Goal: Check status: Check status

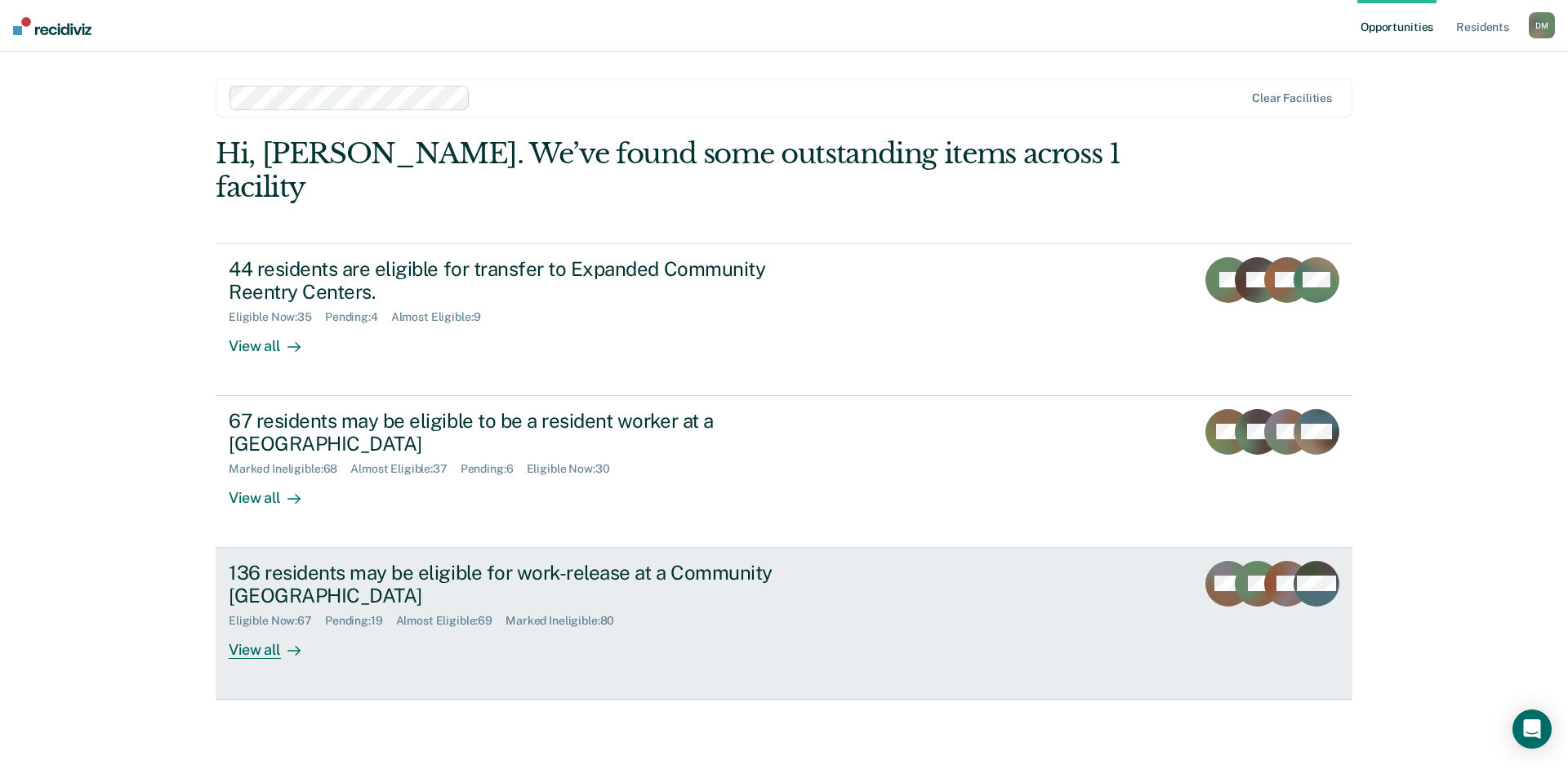
click at [735, 607] on div "Eligible Now : 67 Pending : 19 Almost Eligible : 69 Marked Ineligible : 80" at bounding box center [515, 617] width 574 height 20
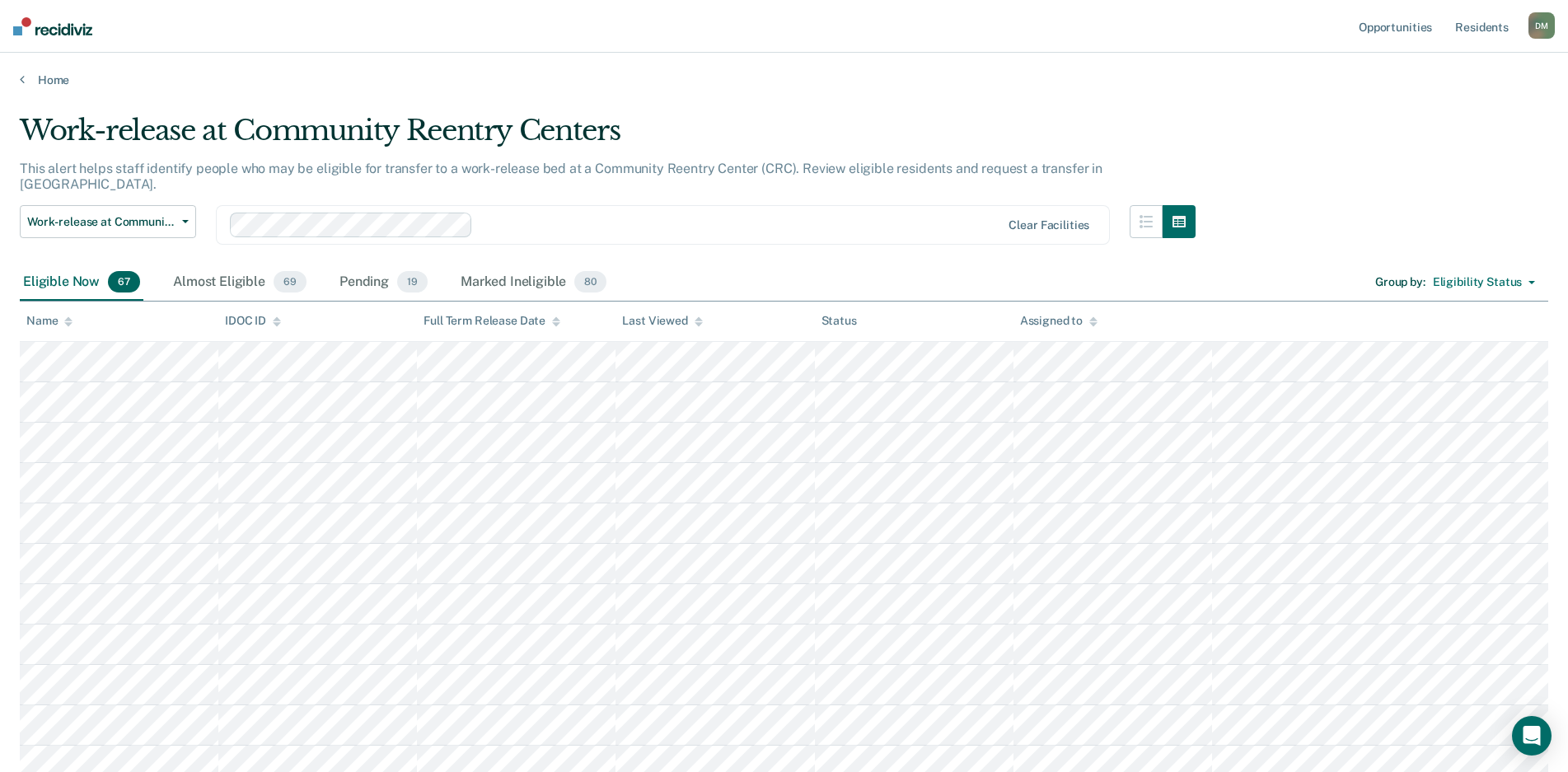
click at [695, 322] on icon at bounding box center [698, 324] width 8 height 4
click at [698, 324] on icon at bounding box center [698, 324] width 8 height 4
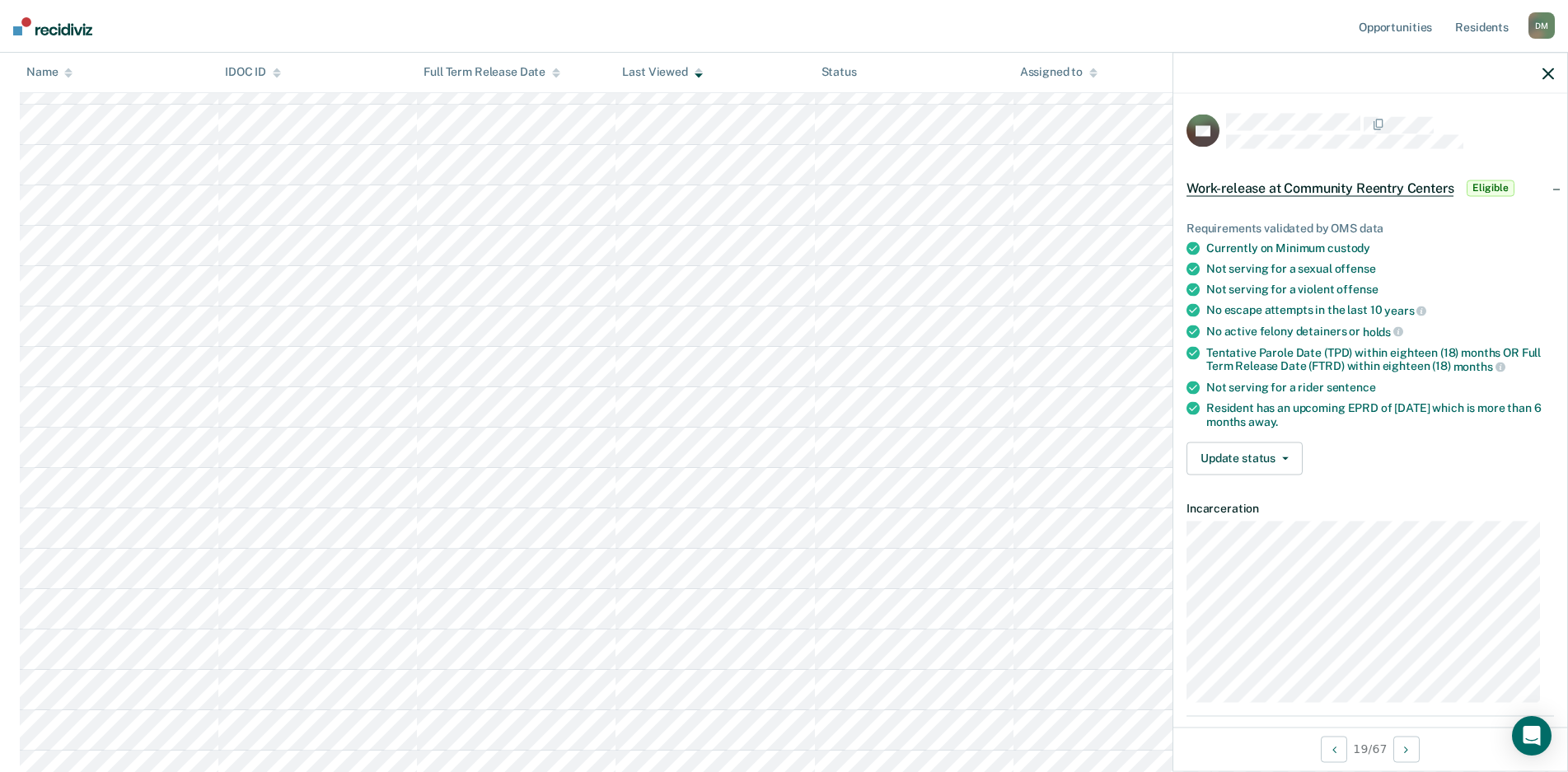
scroll to position [2392, 0]
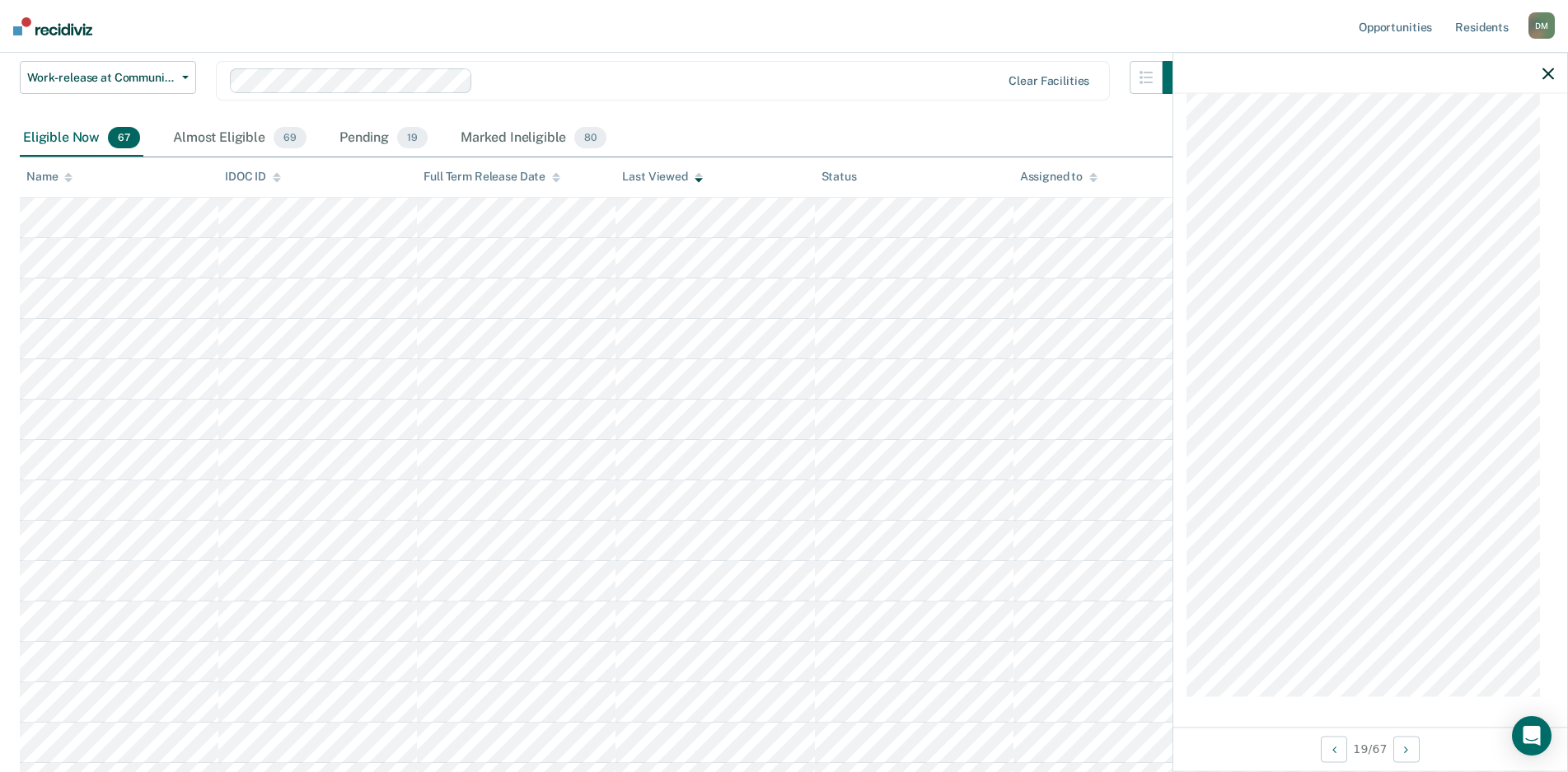
scroll to position [0, 0]
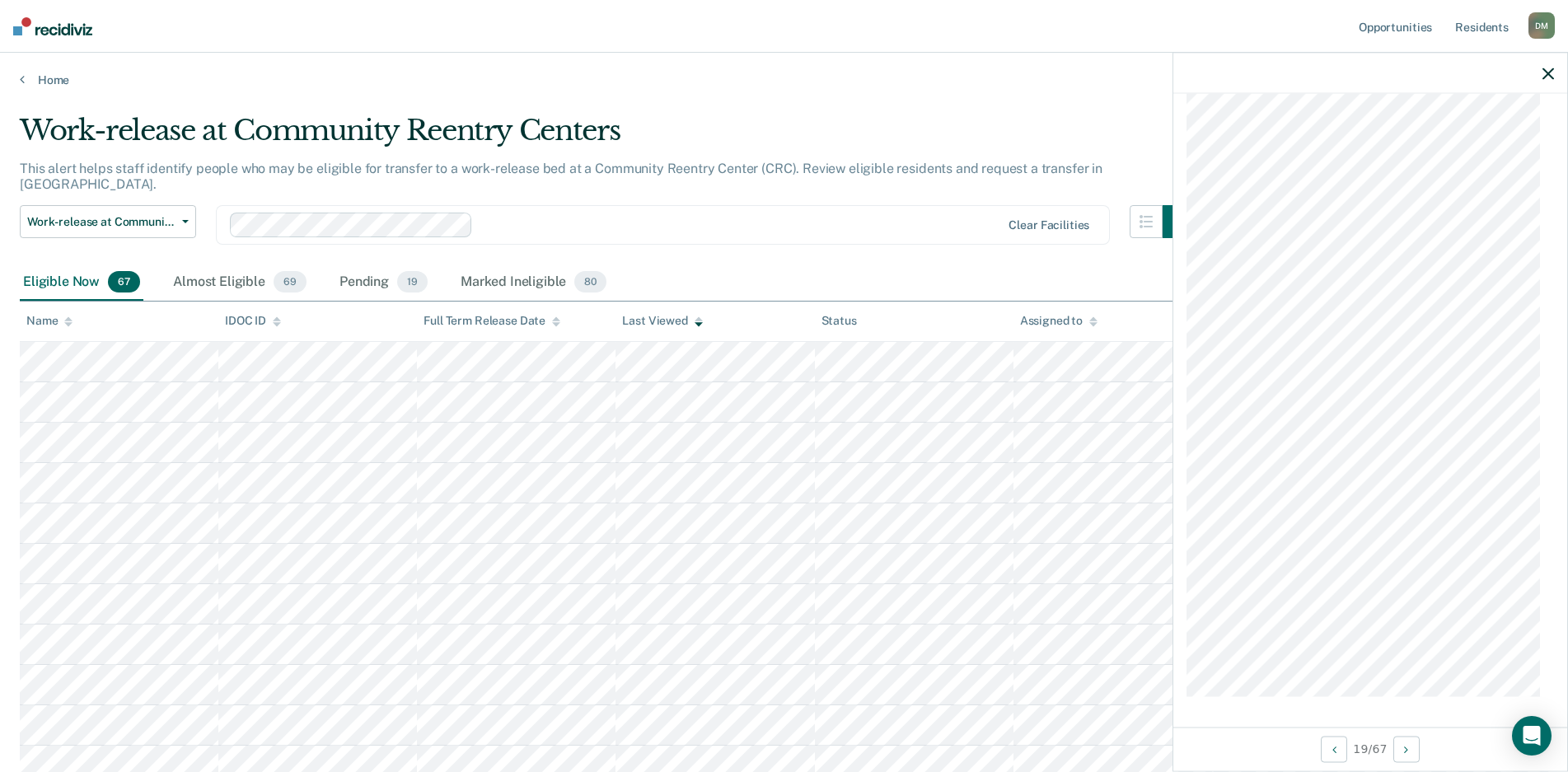
click at [1083, 115] on div "Work-release at Community Reentry Centers" at bounding box center [607, 136] width 1176 height 47
click at [1045, 266] on div "Eligible Now 67 Almost Eligible 69 Pending 19 Marked Ineligible 80 Group by : E…" at bounding box center [784, 283] width 1528 height 37
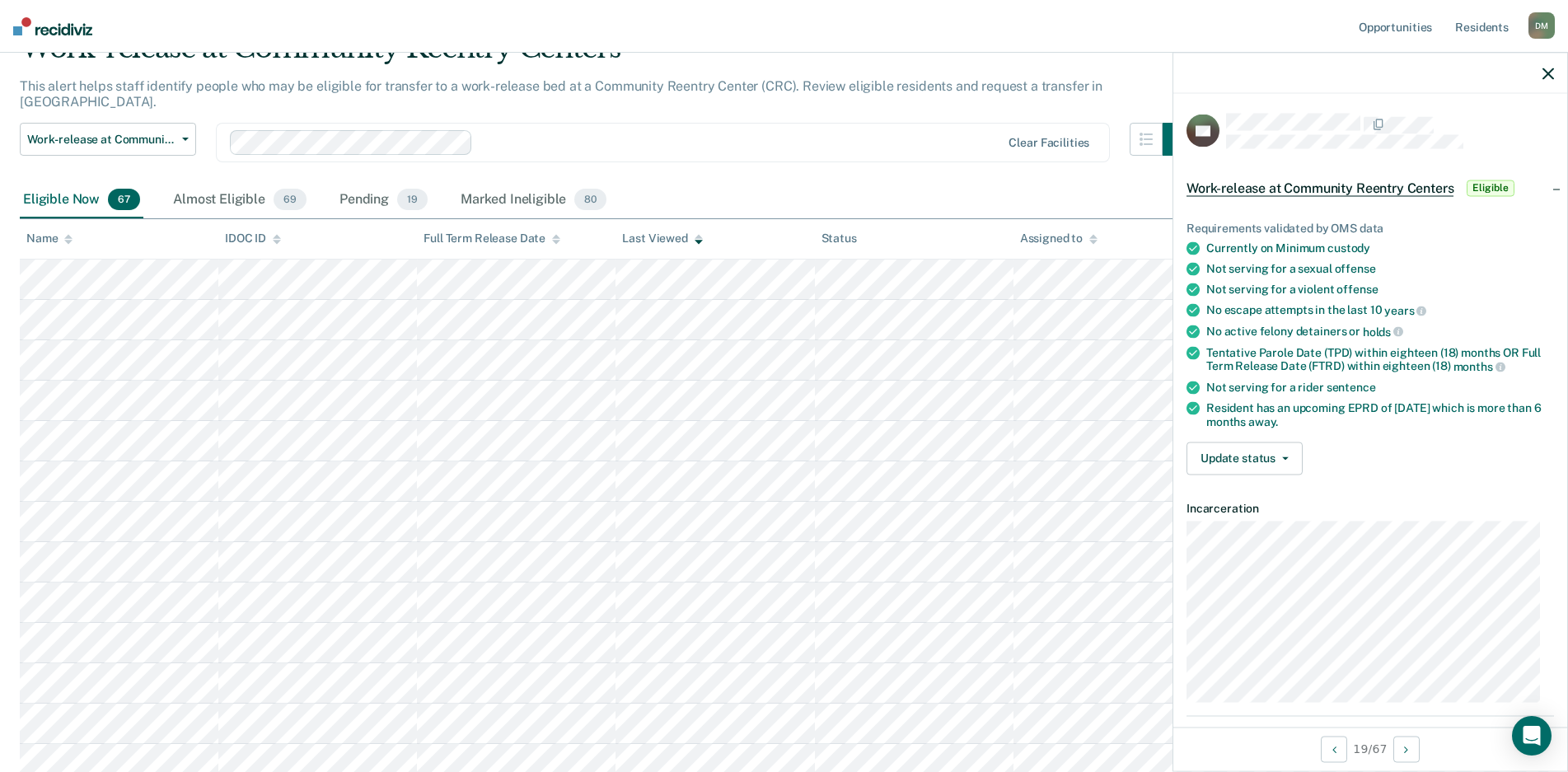
click at [1076, 182] on div "Eligible Now 67 Almost Eligible 69 Pending 19 Marked Ineligible 80 Group by : E…" at bounding box center [784, 200] width 1528 height 37
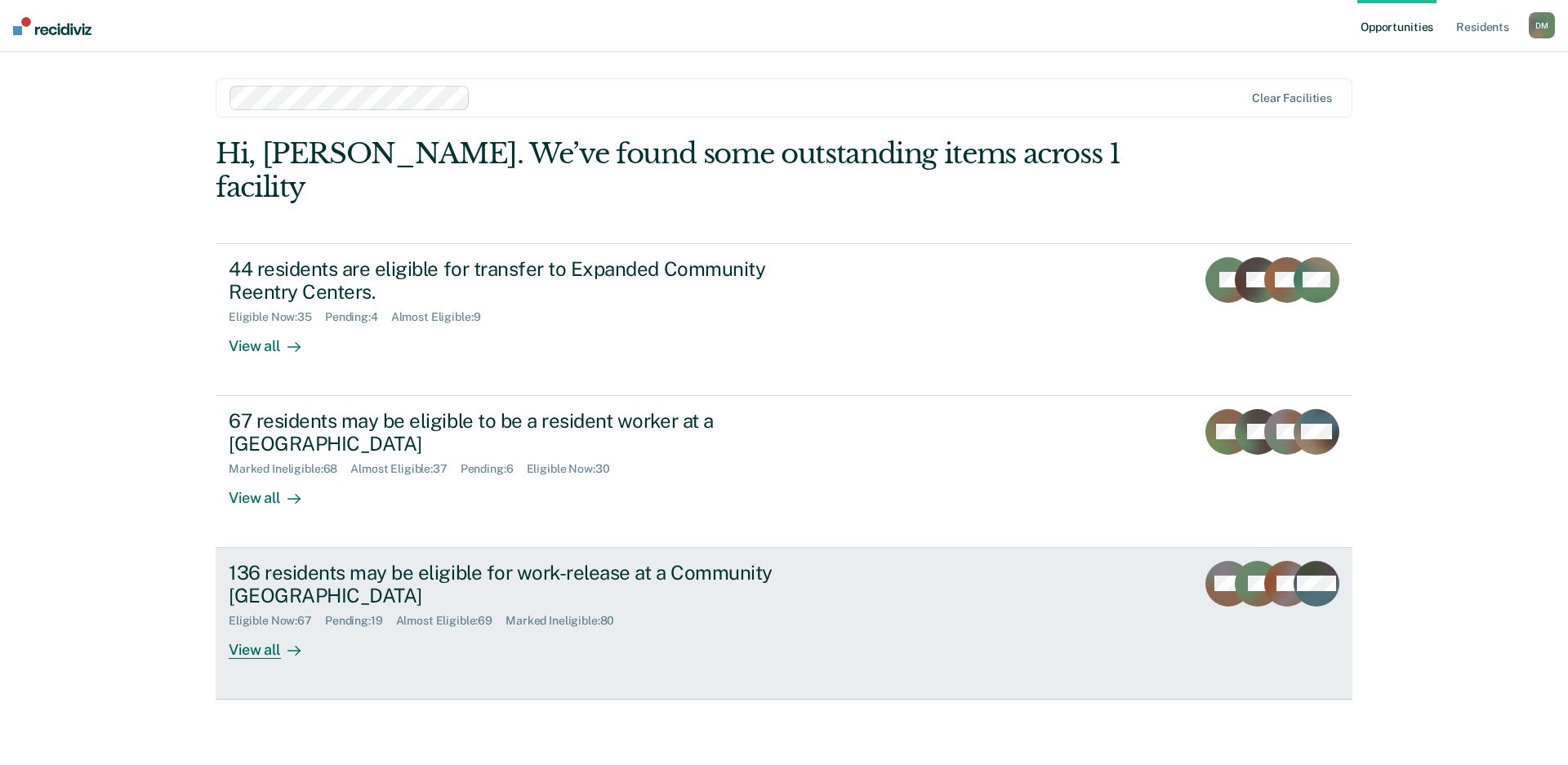
click at [800, 561] on div "136 residents may be eligible for work-release at a Community [GEOGRAPHIC_DATA]" at bounding box center [515, 585] width 574 height 47
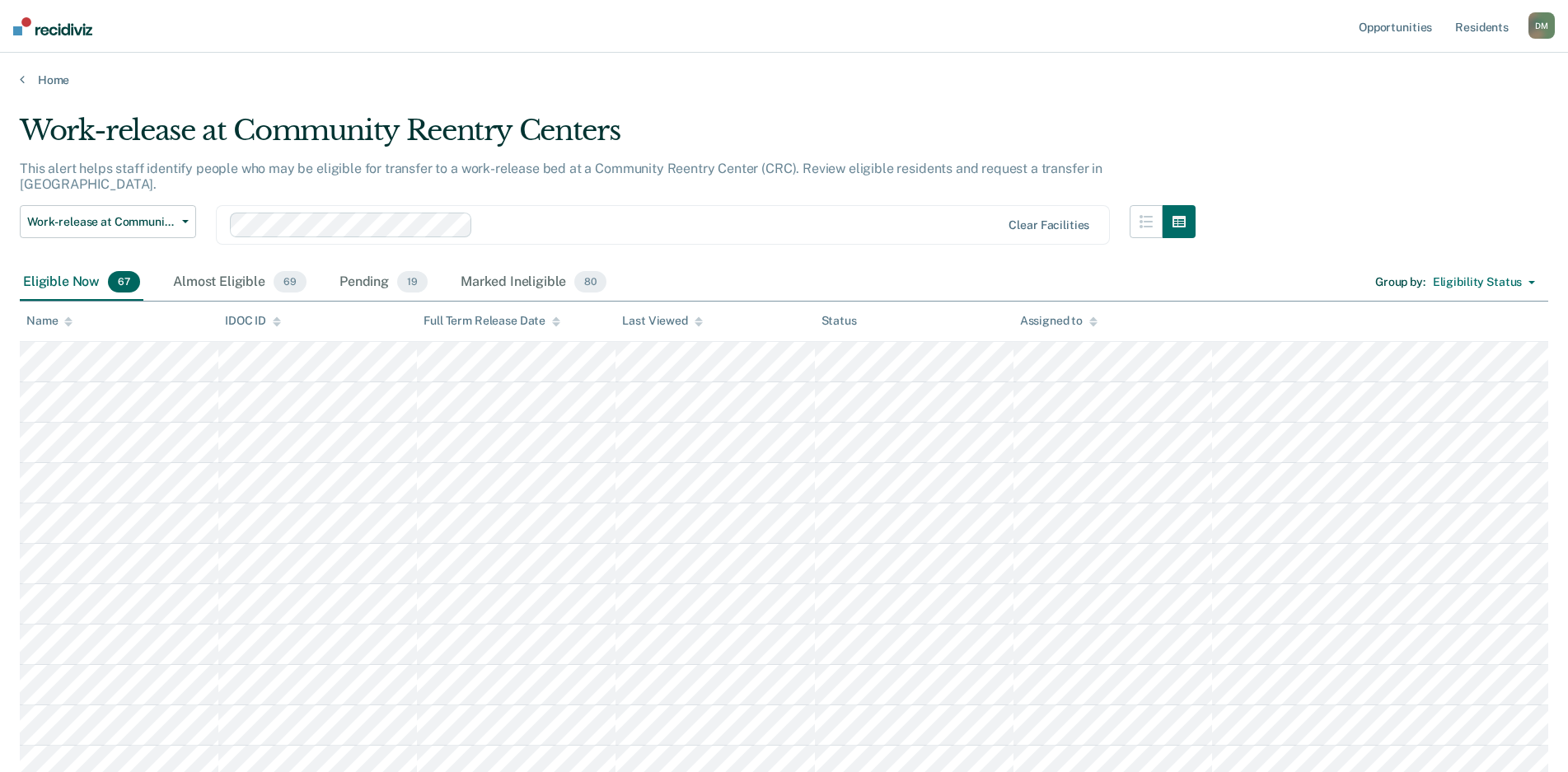
click at [556, 323] on icon at bounding box center [556, 324] width 8 height 4
click at [695, 325] on div at bounding box center [698, 321] width 8 height 14
click at [697, 325] on div at bounding box center [698, 321] width 8 height 14
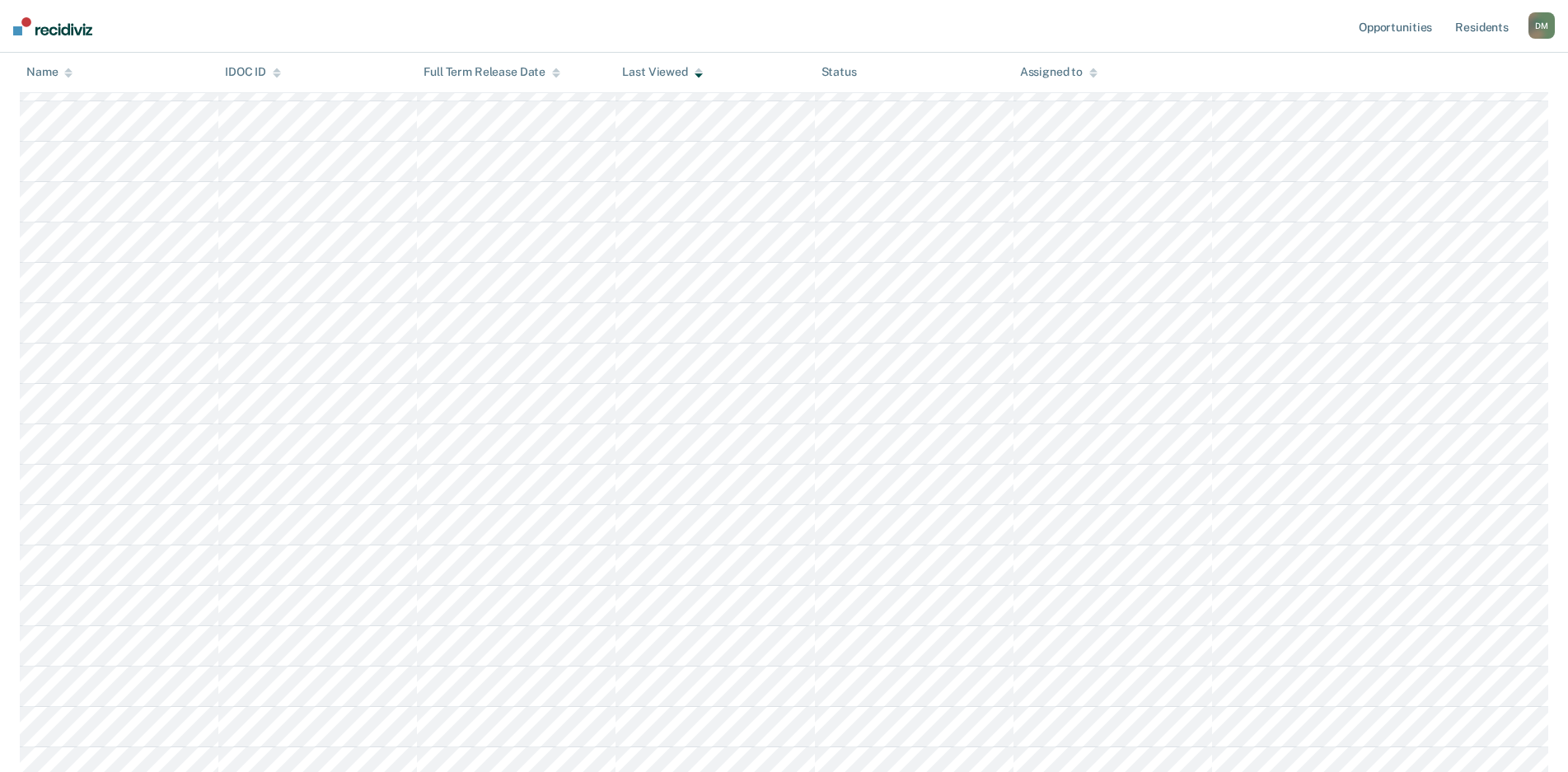
scroll to position [2392, 0]
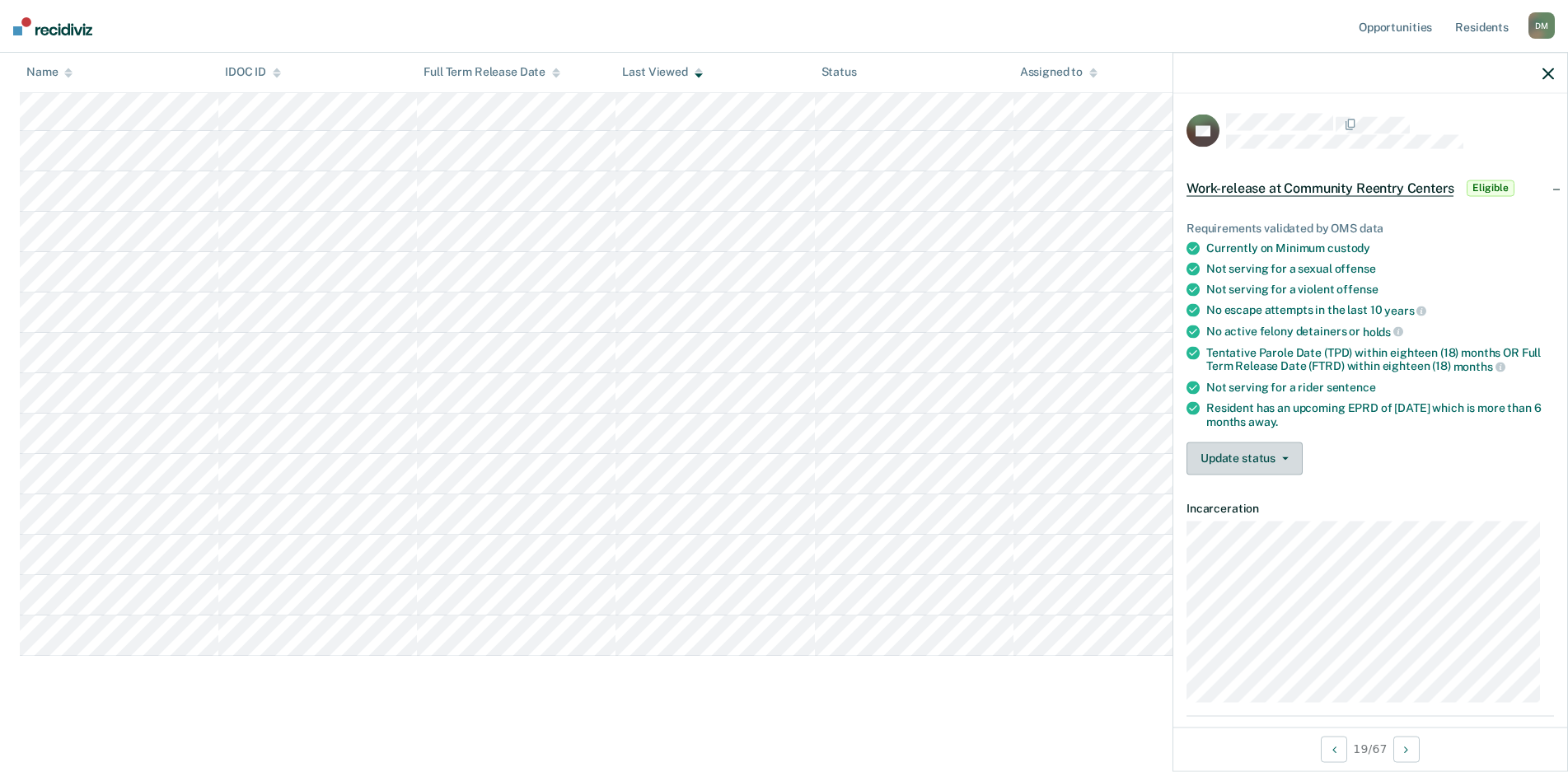
click at [1266, 462] on button "Update status" at bounding box center [1245, 457] width 116 height 33
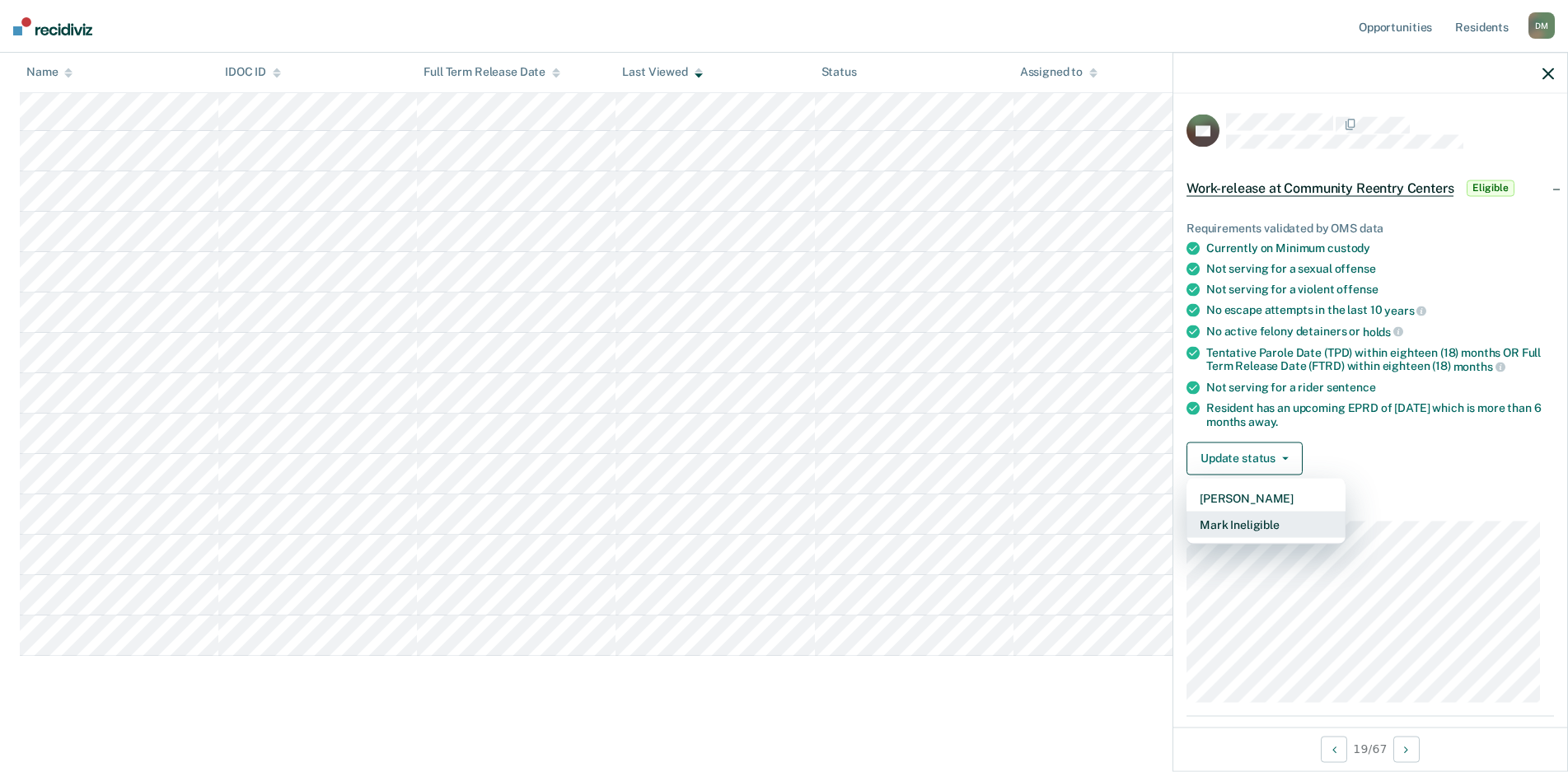
click at [1234, 519] on button "Mark Ineligible" at bounding box center [1266, 524] width 159 height 26
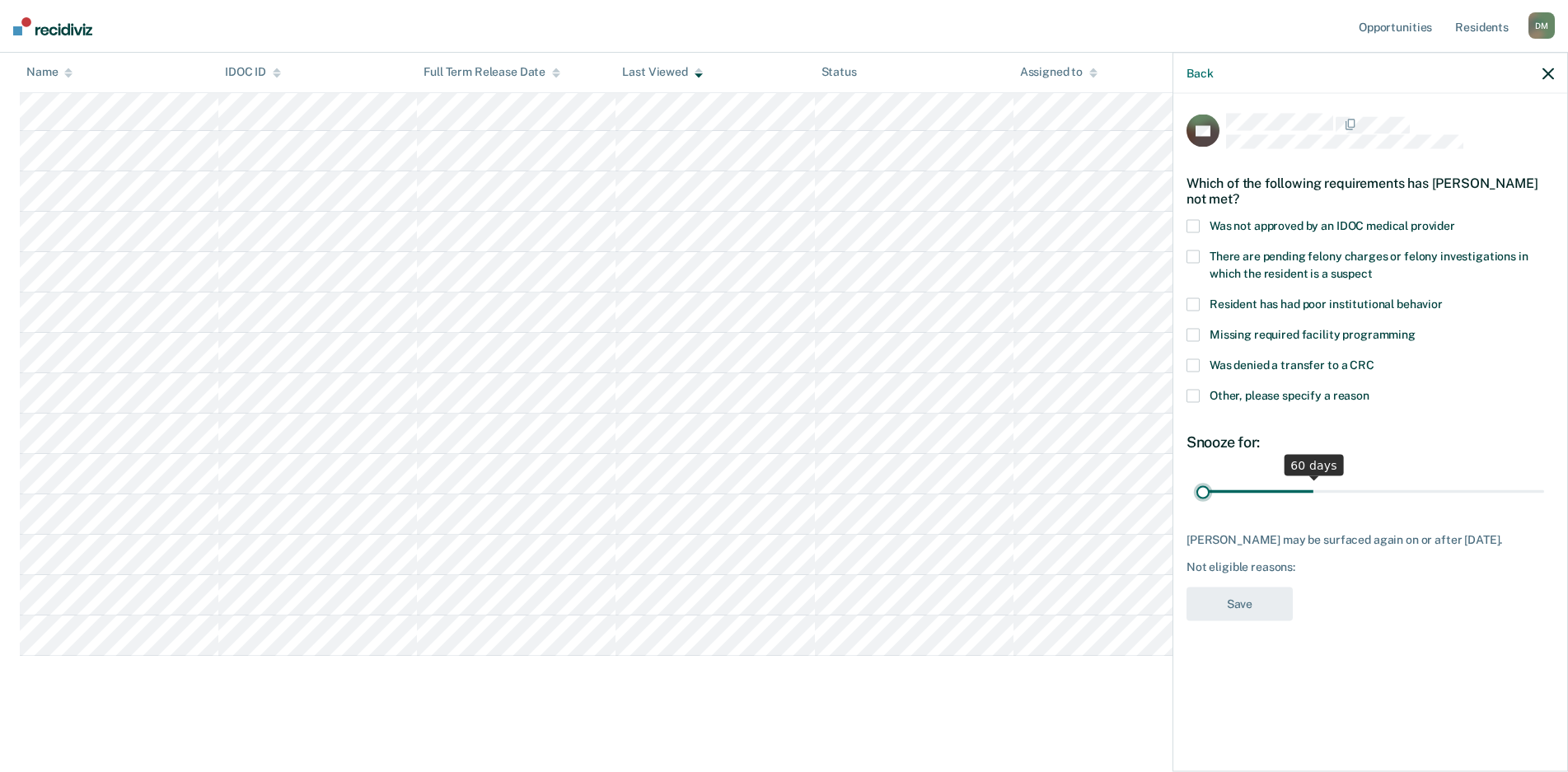
type input "1"
click at [1198, 491] on input "range" at bounding box center [1370, 492] width 347 height 29
click at [1193, 363] on span at bounding box center [1193, 366] width 13 height 13
click at [1190, 397] on span at bounding box center [1193, 396] width 13 height 13
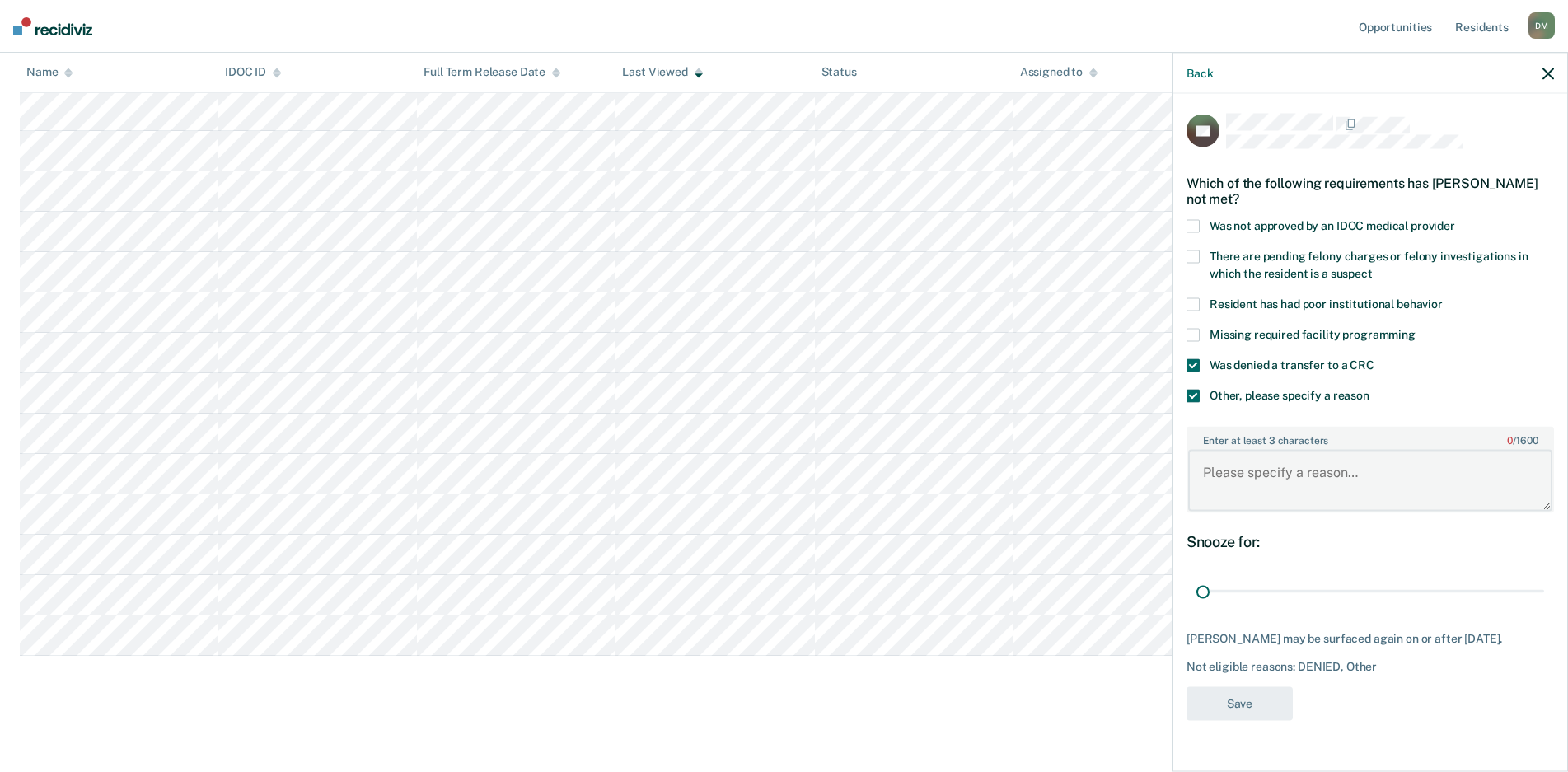
click at [1208, 480] on textarea "Enter at least 3 characters 0 / 1600" at bounding box center [1370, 480] width 364 height 61
type textarea "Escape, absconding, fleeing, bail jumping."
click at [1222, 711] on button "Save" at bounding box center [1240, 703] width 106 height 33
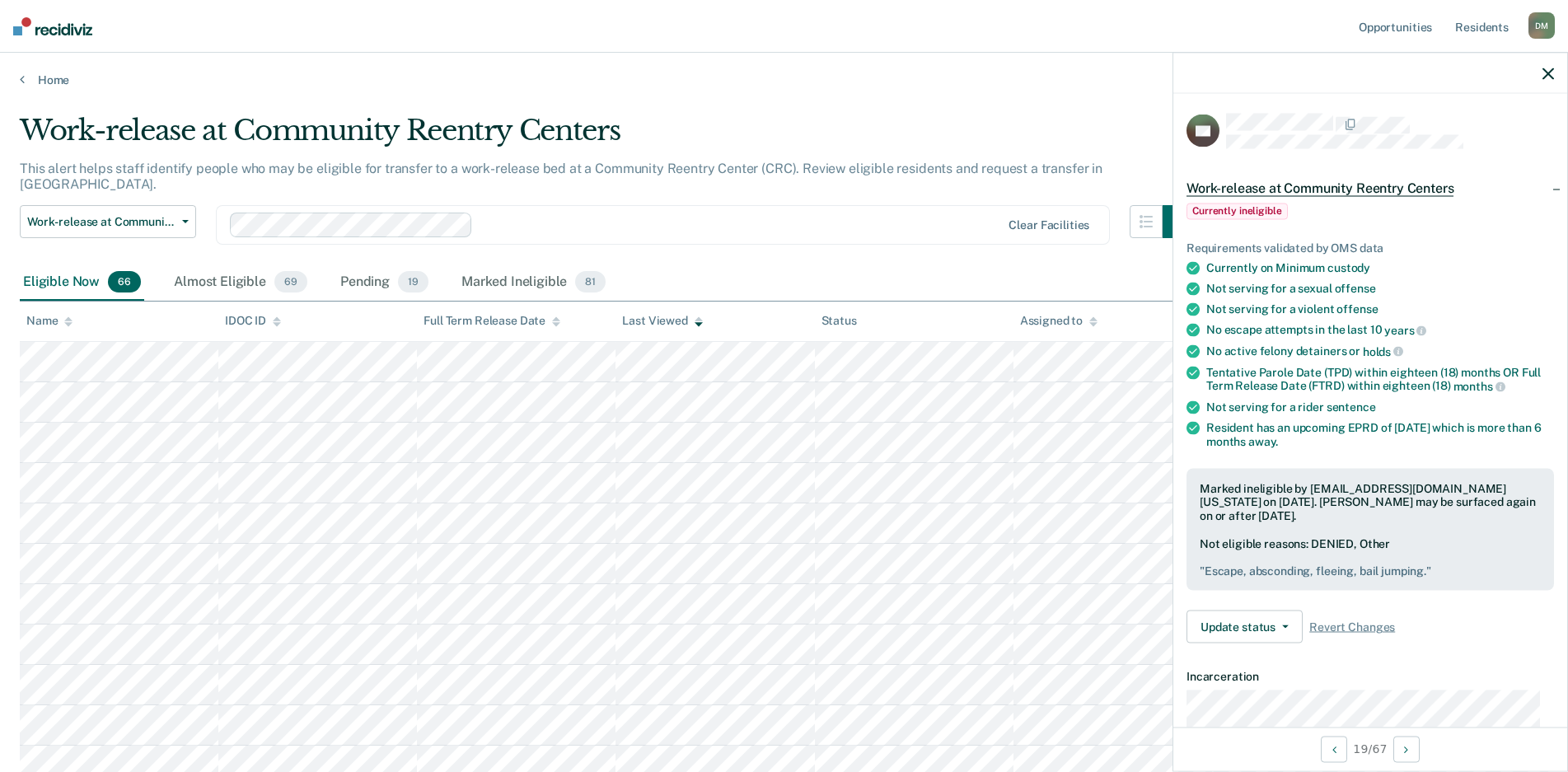
click at [1546, 73] on icon "button" at bounding box center [1548, 73] width 11 height 11
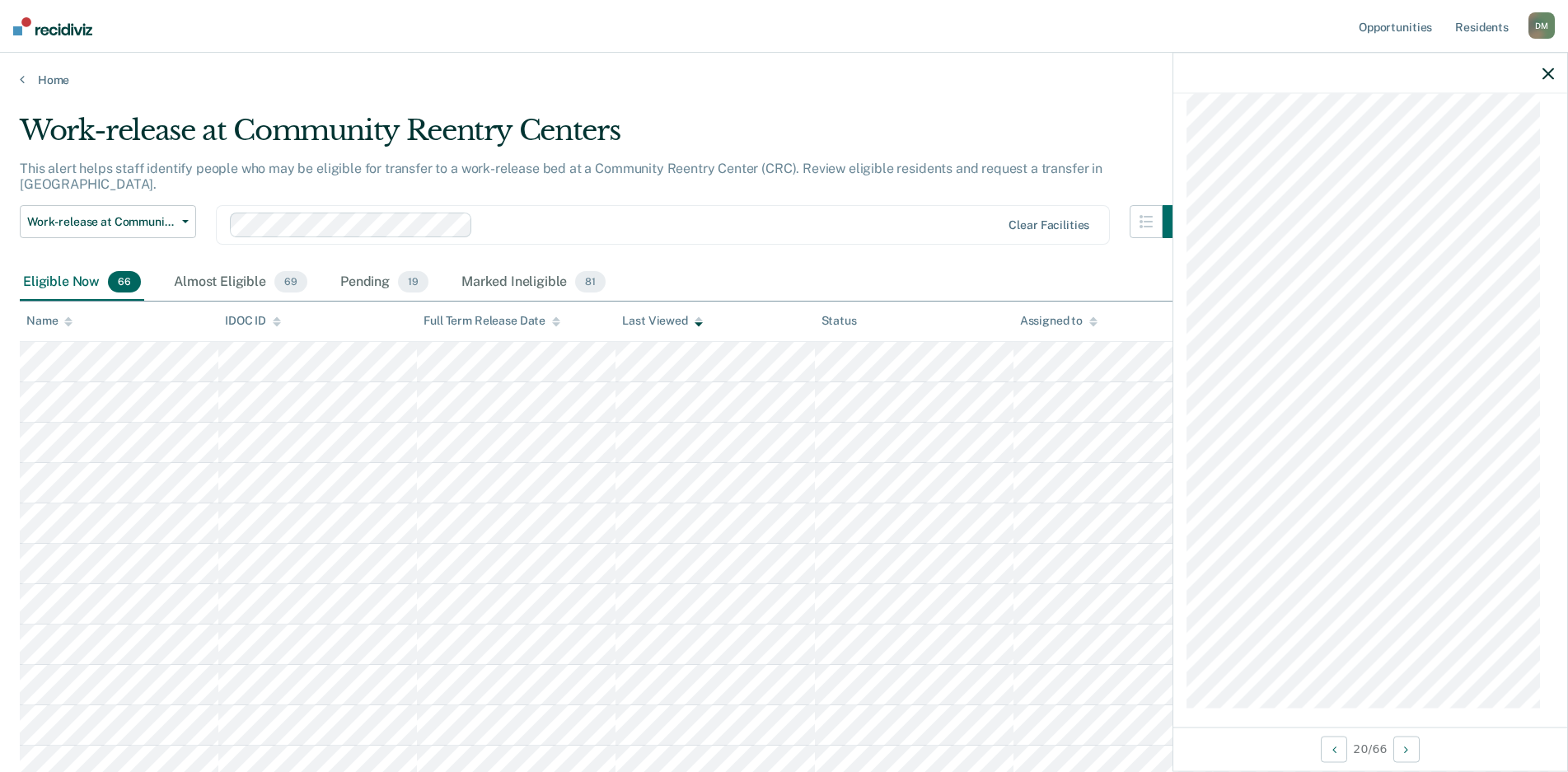
scroll to position [1505, 0]
click at [1543, 74] on icon "button" at bounding box center [1548, 73] width 11 height 11
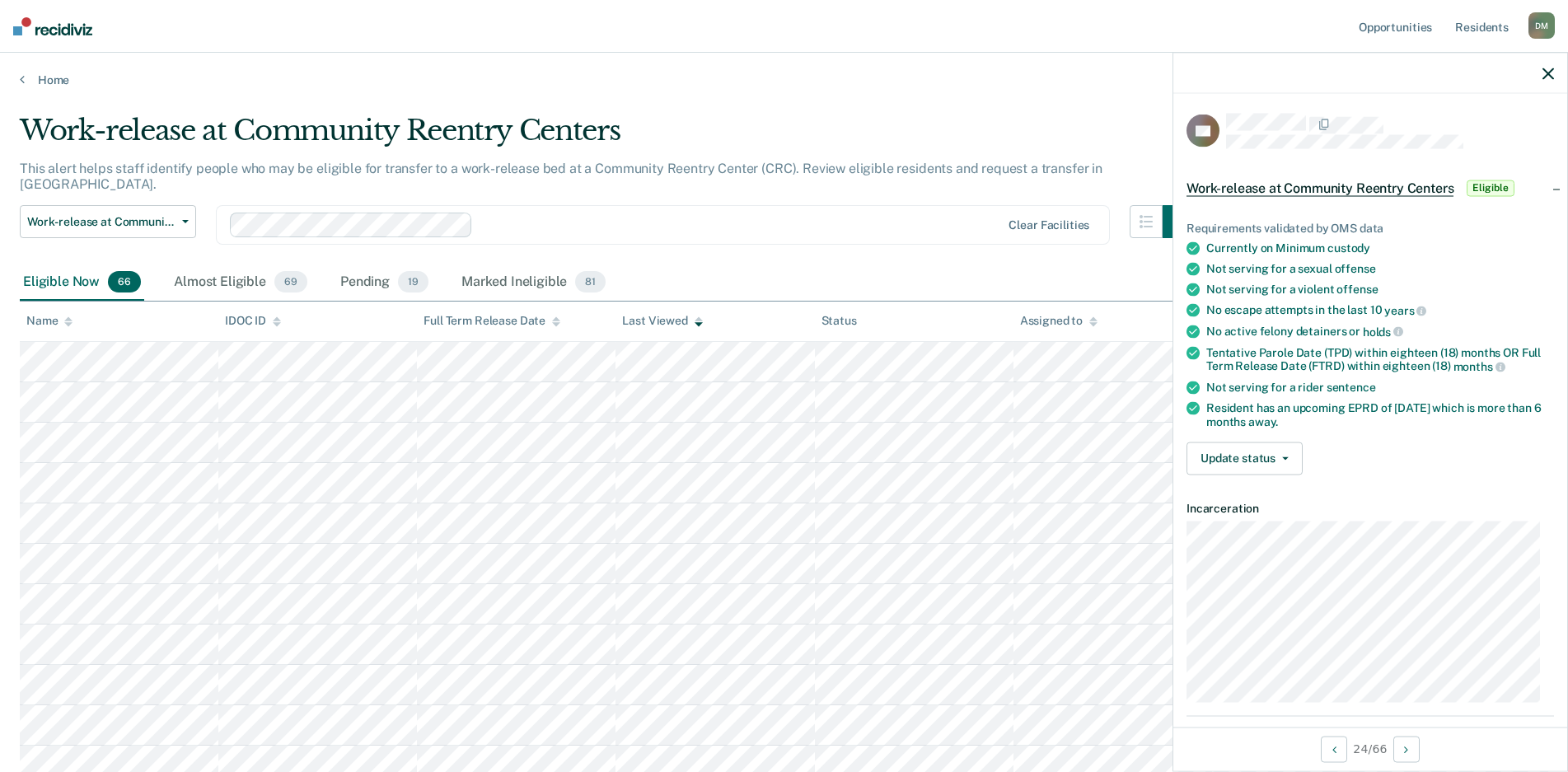
click at [1544, 74] on icon "button" at bounding box center [1548, 73] width 11 height 11
